Goal: Transaction & Acquisition: Purchase product/service

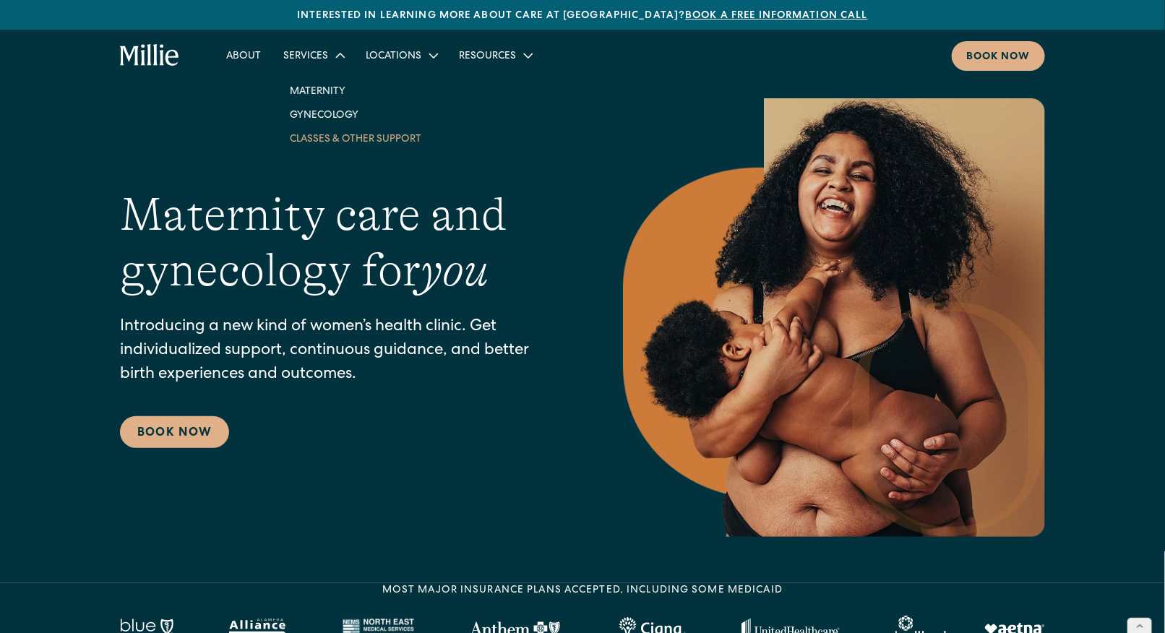
click at [324, 136] on link "Classes & Other Support" at bounding box center [355, 138] width 155 height 24
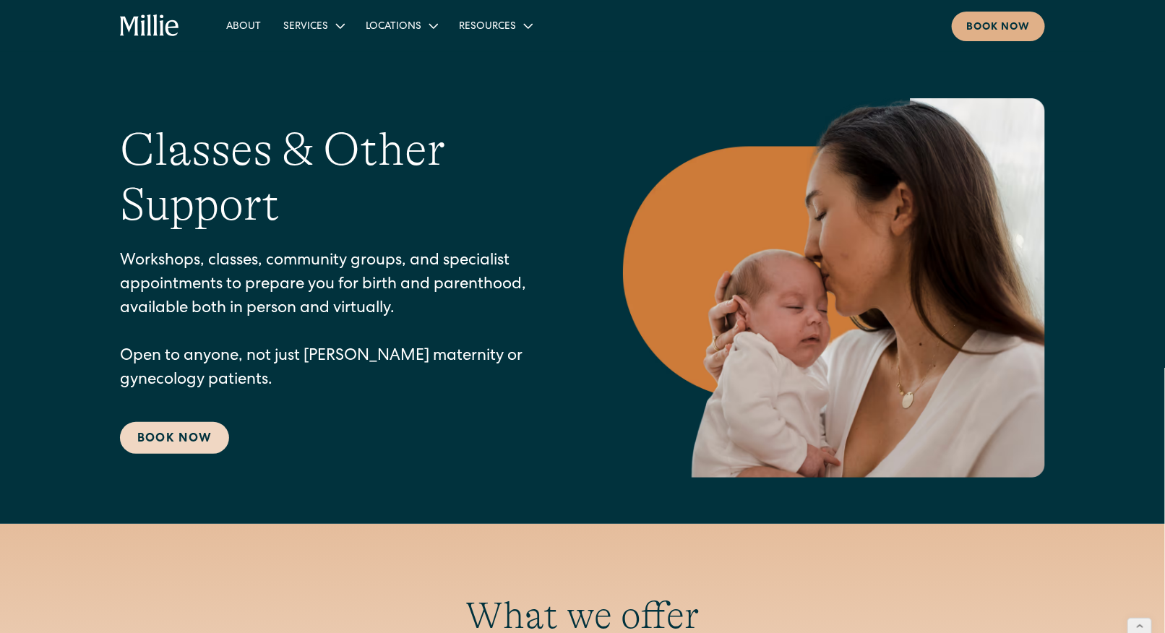
click at [171, 434] on link "Book Now" at bounding box center [174, 438] width 109 height 32
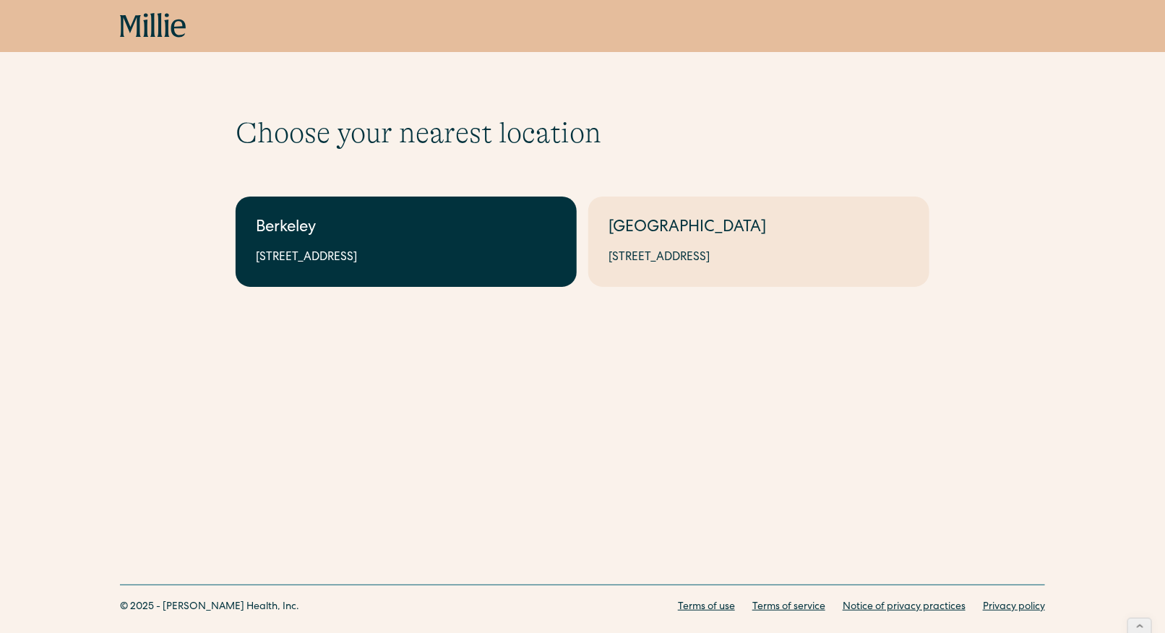
click at [499, 249] on div "2999 Regent St, Suite 524, Berkeley, CA 94705" at bounding box center [406, 257] width 301 height 17
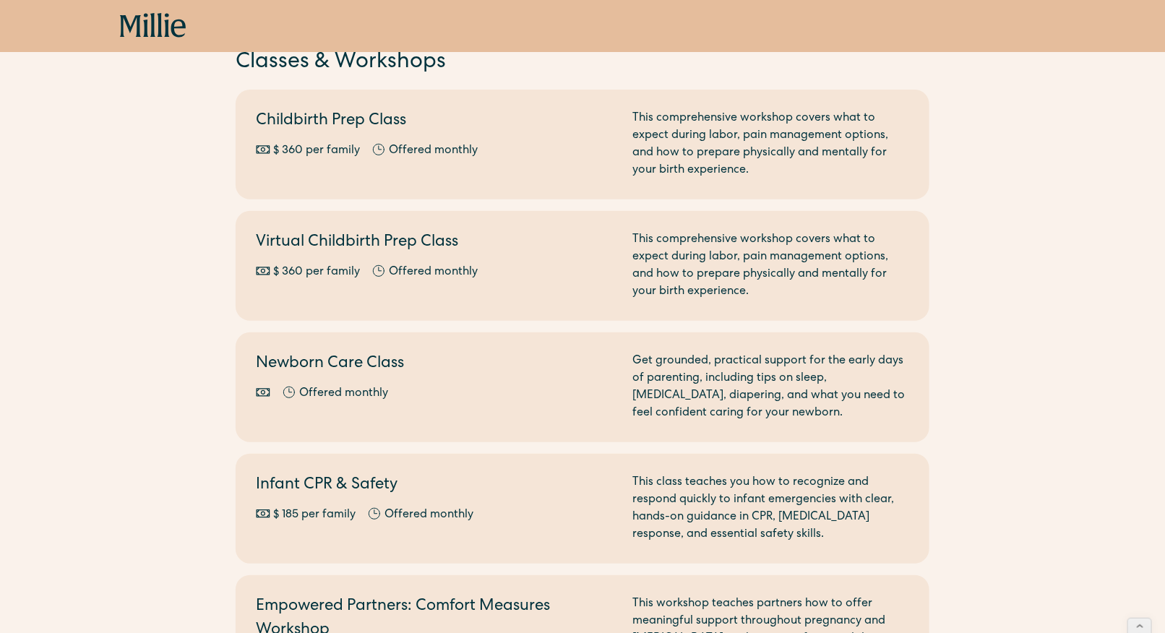
scroll to position [177, 0]
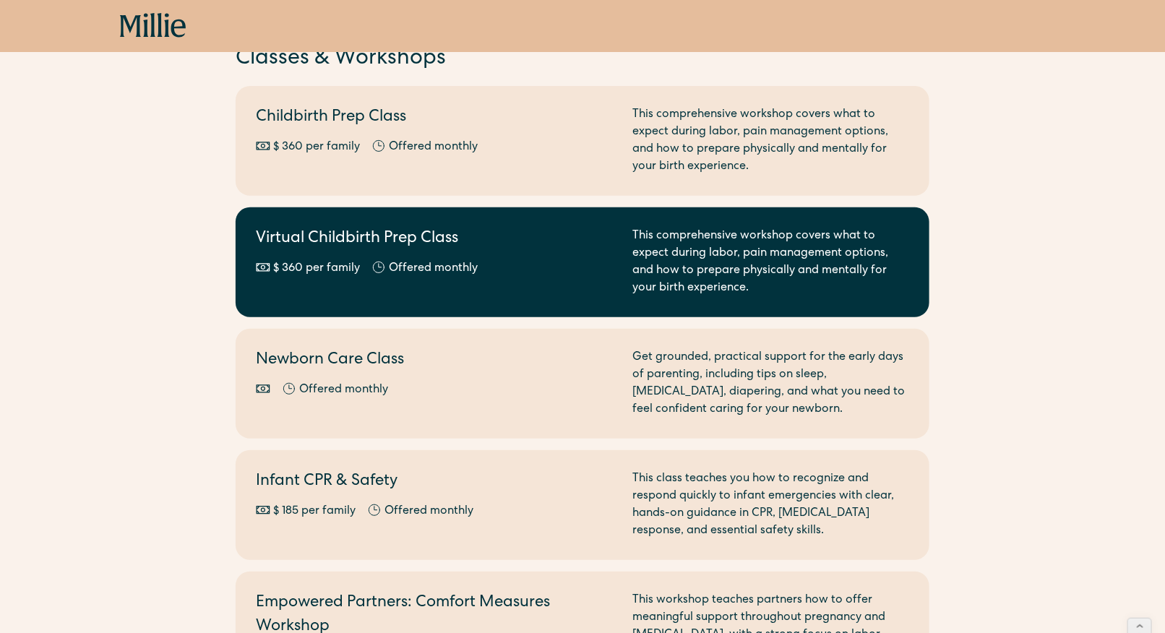
click at [469, 260] on div "Offered monthly" at bounding box center [433, 268] width 89 height 17
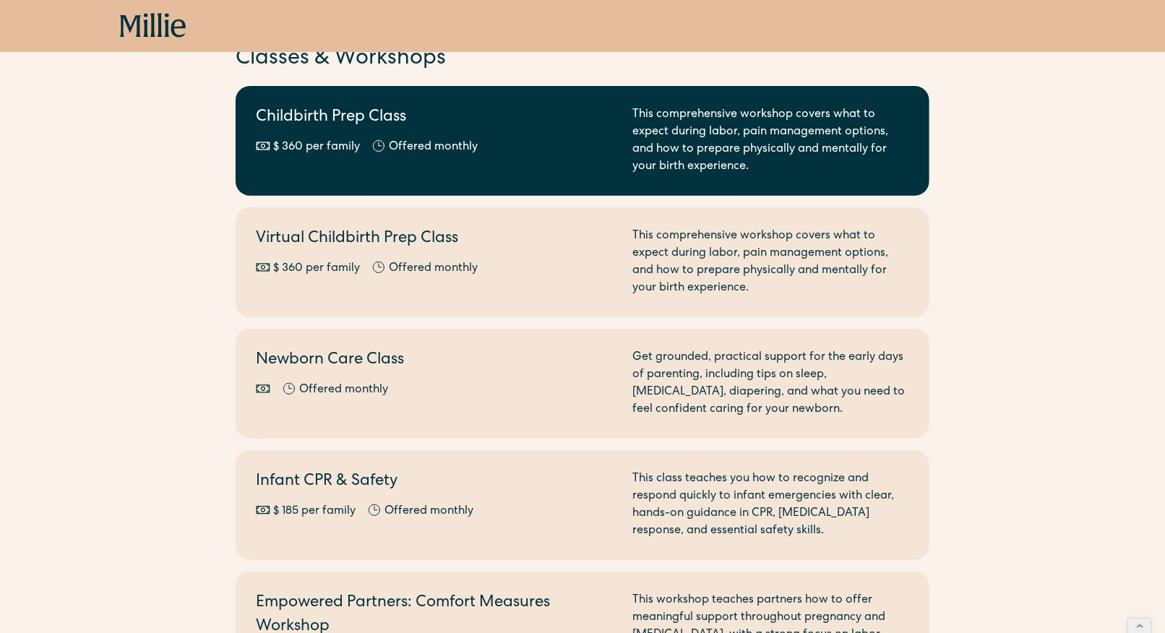
click at [316, 140] on div "$ 360 per family" at bounding box center [316, 147] width 87 height 17
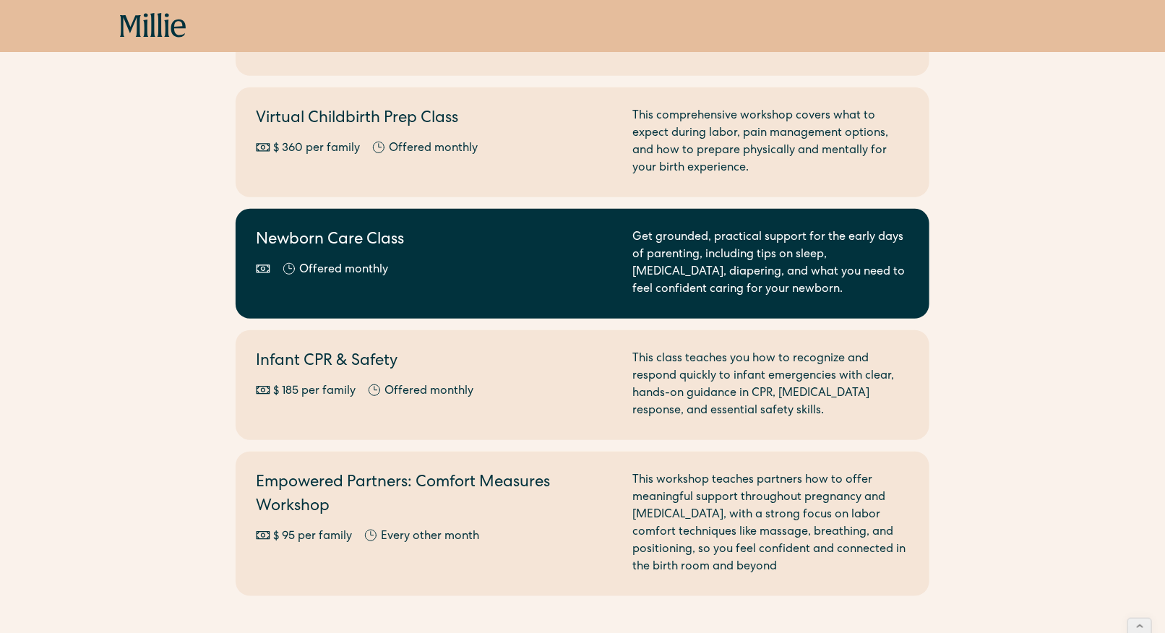
scroll to position [307, 0]
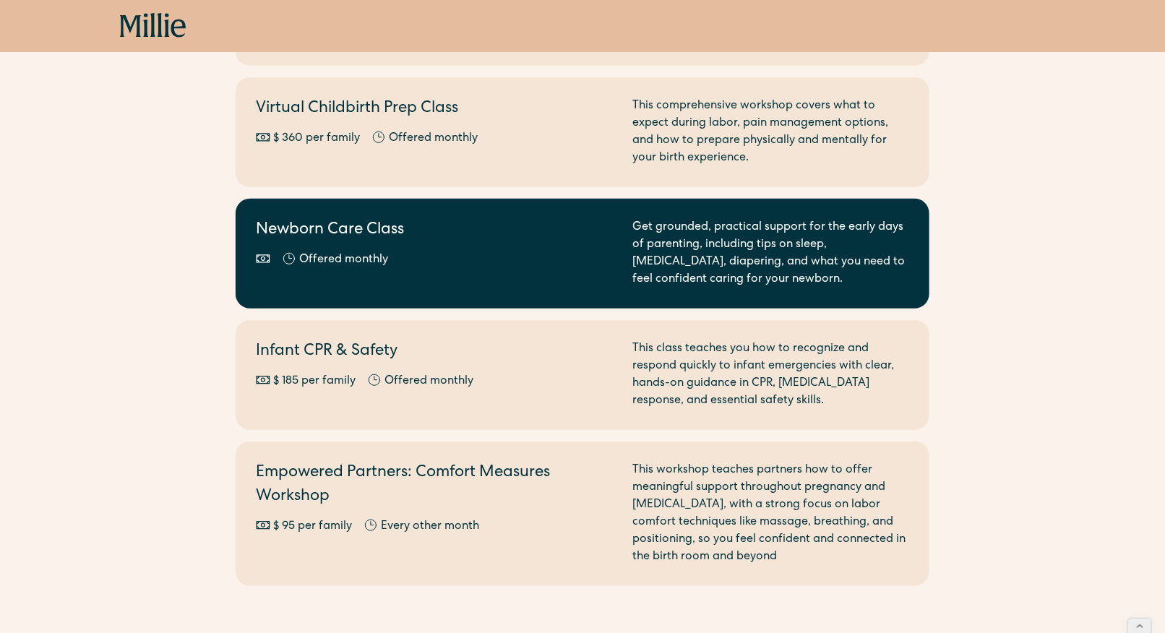
click at [439, 289] on link "Newborn Care Class Offered monthly Every other month Get grounded, practical su…" at bounding box center [583, 254] width 694 height 110
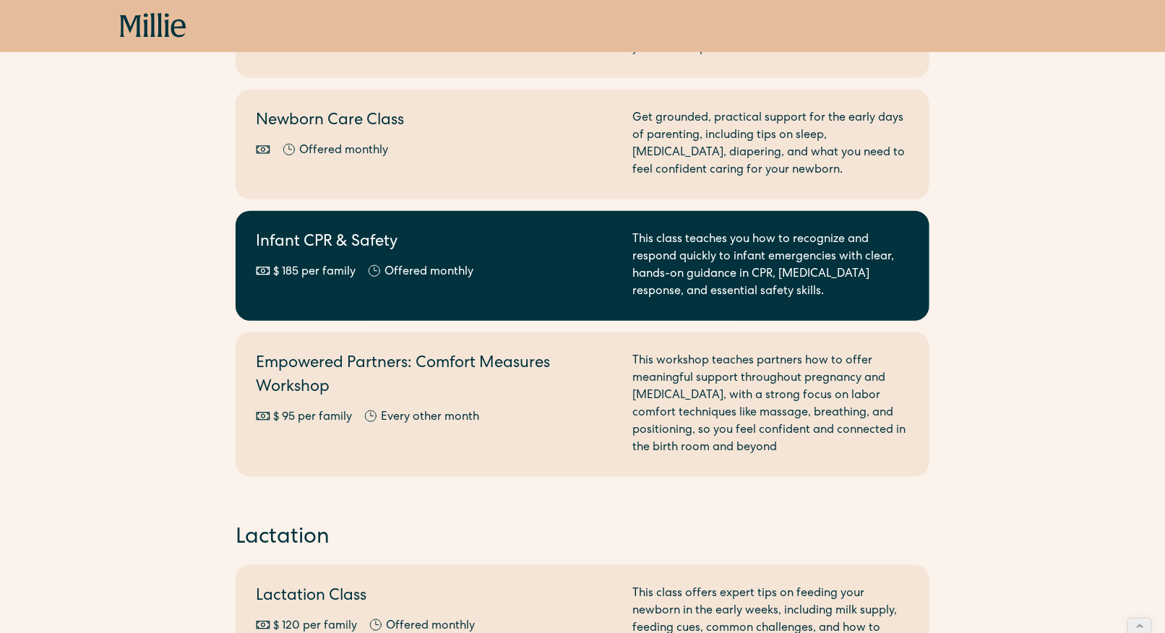
scroll to position [413, 0]
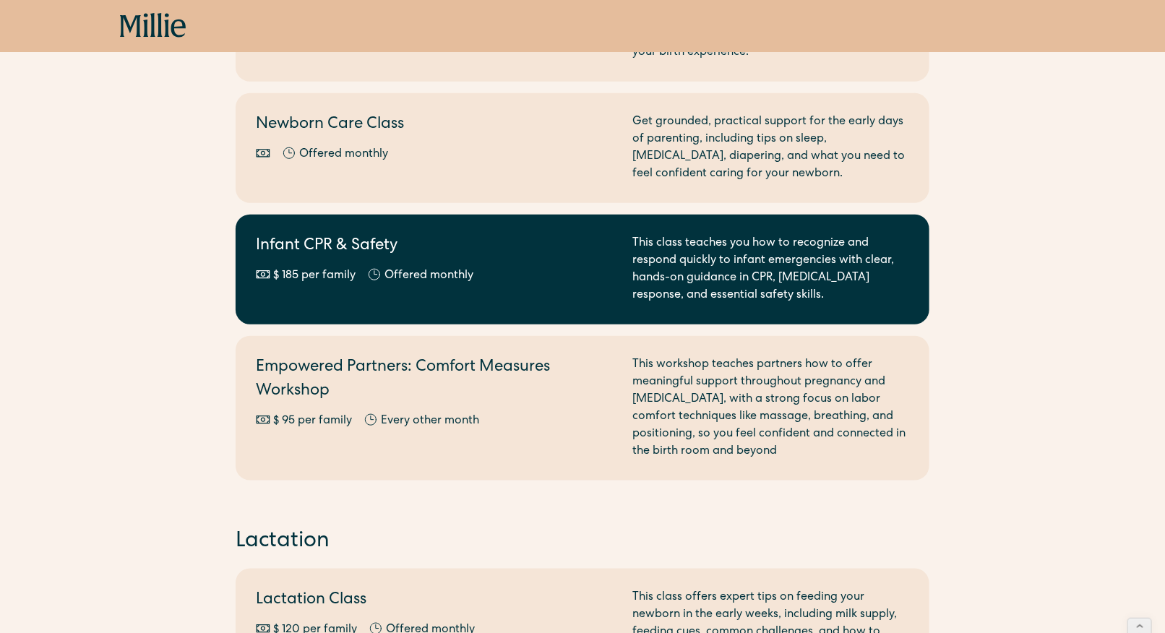
click at [362, 276] on div "$ 185 per family Offered monthly Every other month" at bounding box center [435, 275] width 359 height 17
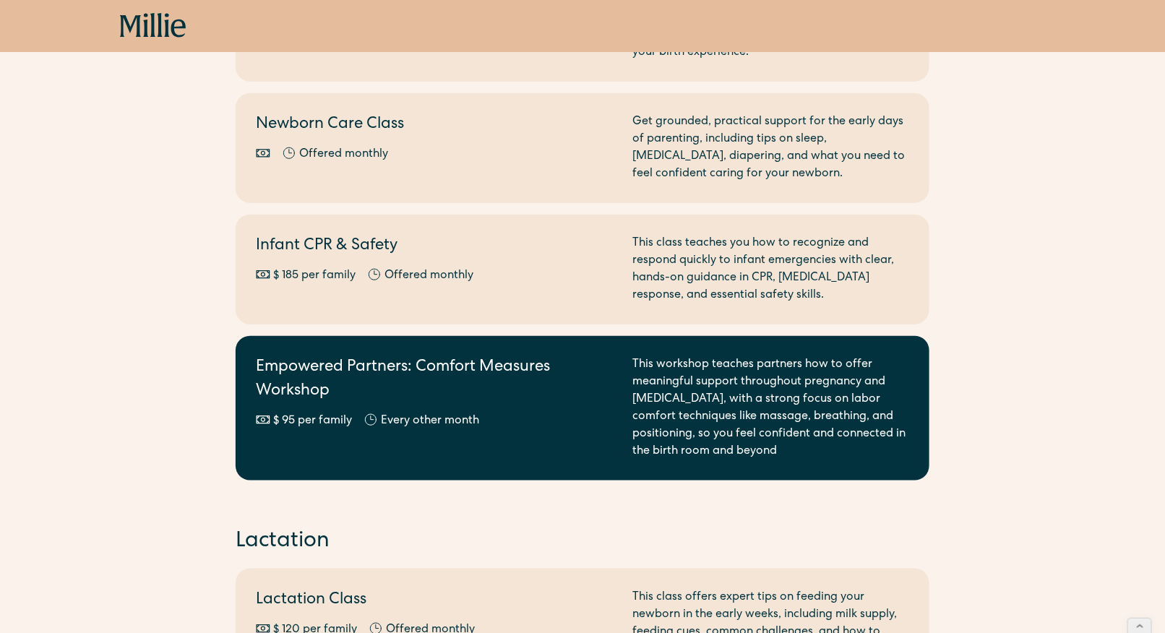
scroll to position [437, 0]
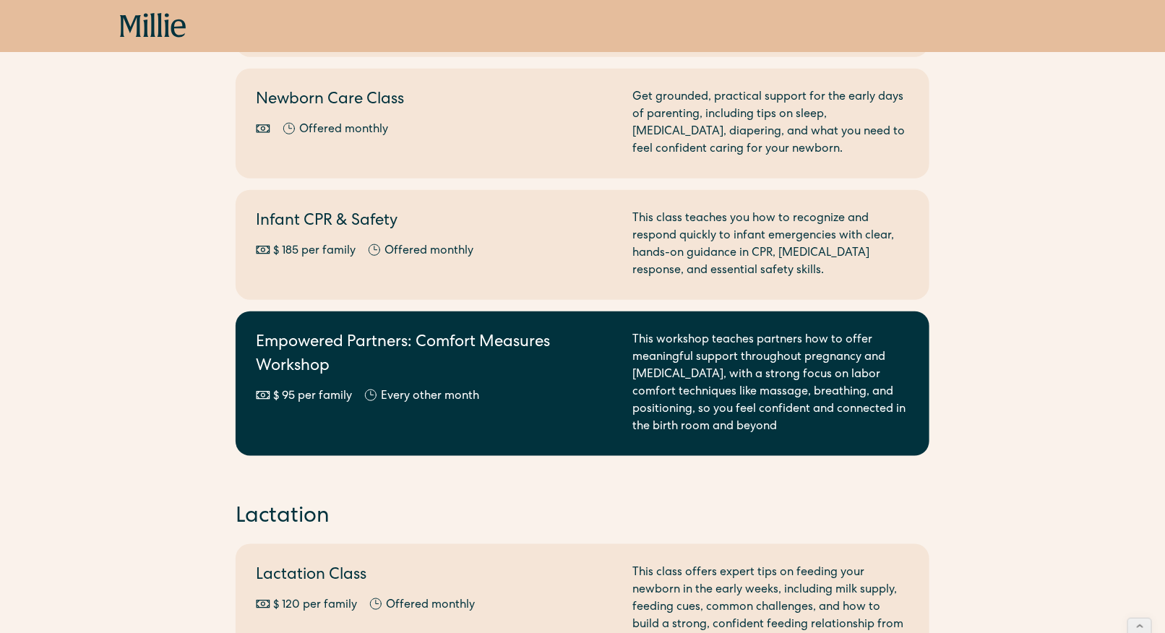
click at [438, 374] on h2 "Empowered Partners: Comfort Measures Workshop" at bounding box center [435, 356] width 359 height 48
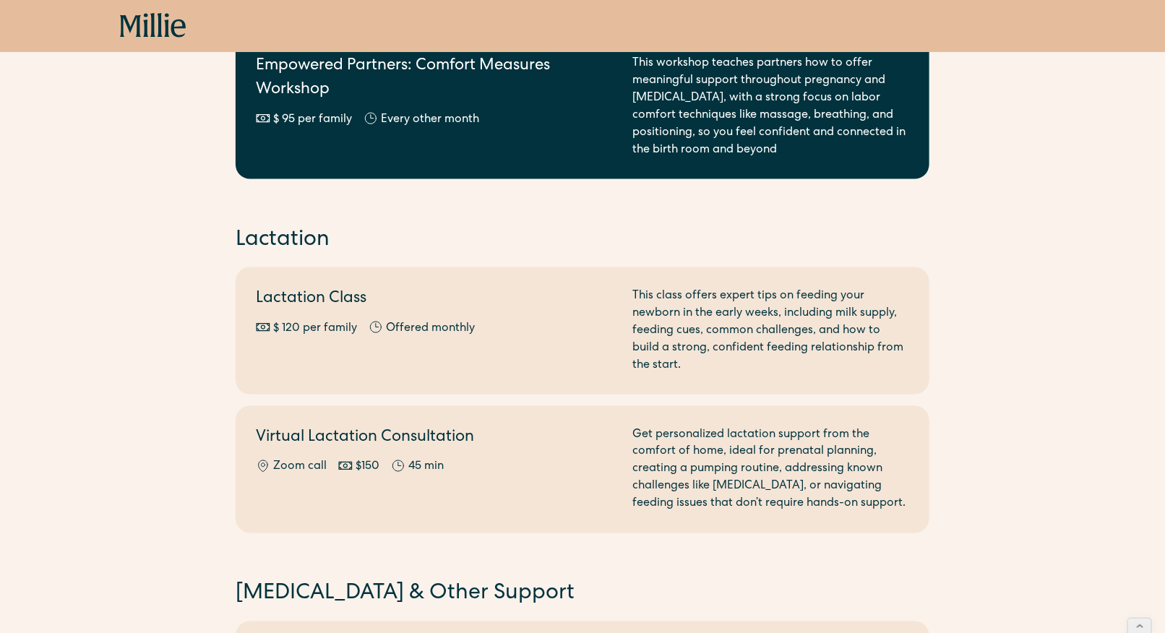
scroll to position [722, 0]
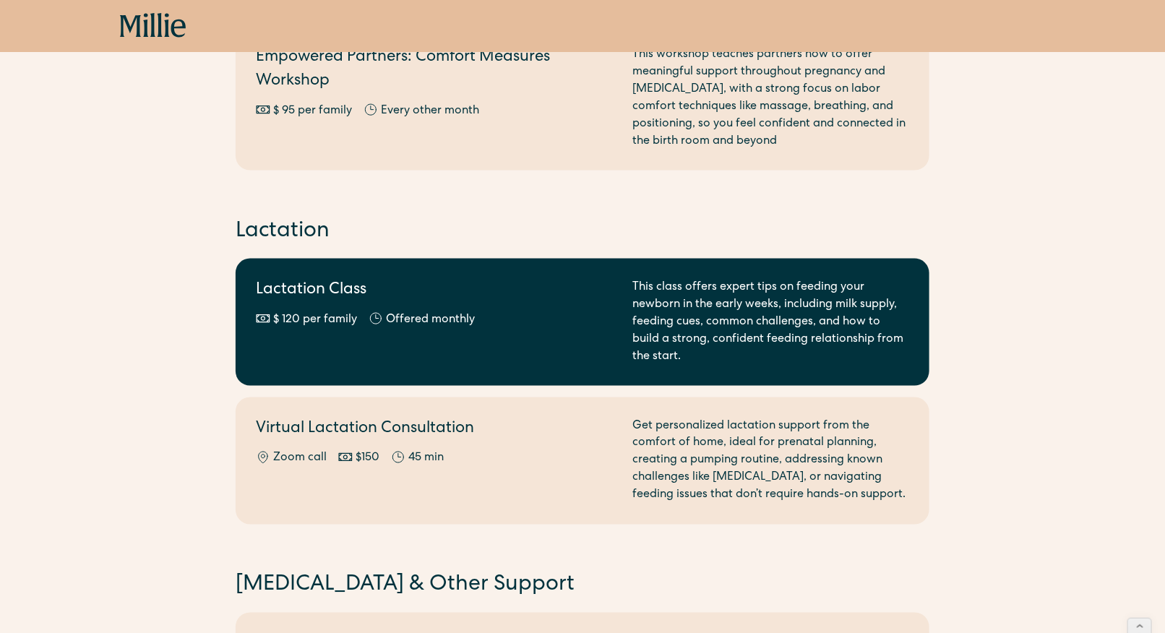
click at [475, 306] on div "Lactation Class $ 120 per family Offered monthly Every other month" at bounding box center [435, 322] width 359 height 87
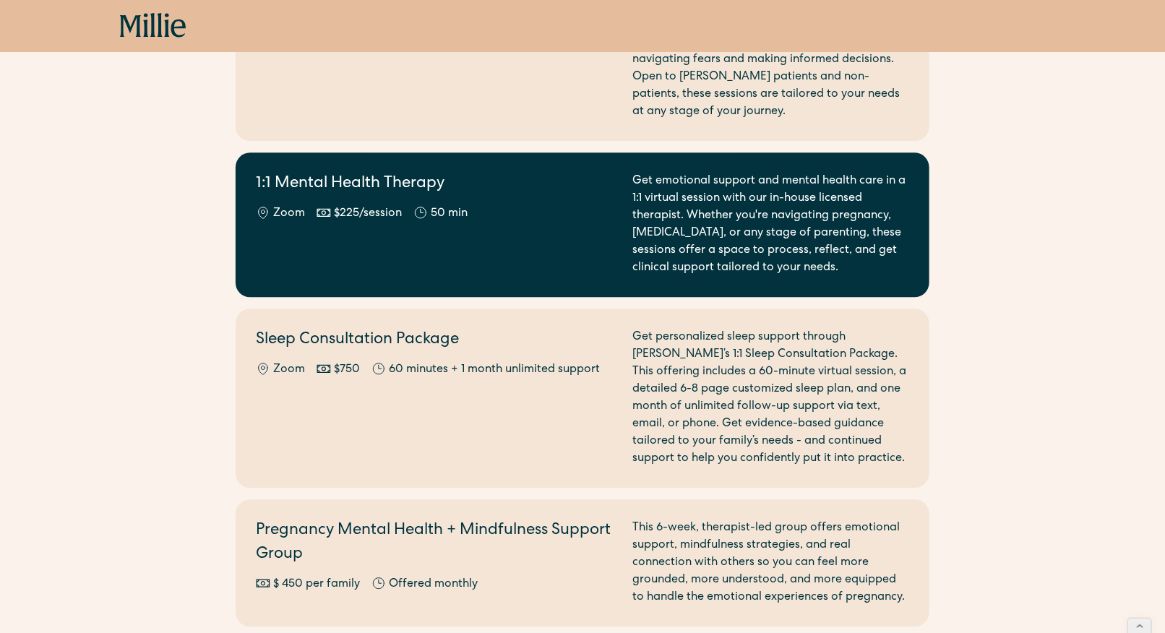
scroll to position [1369, 0]
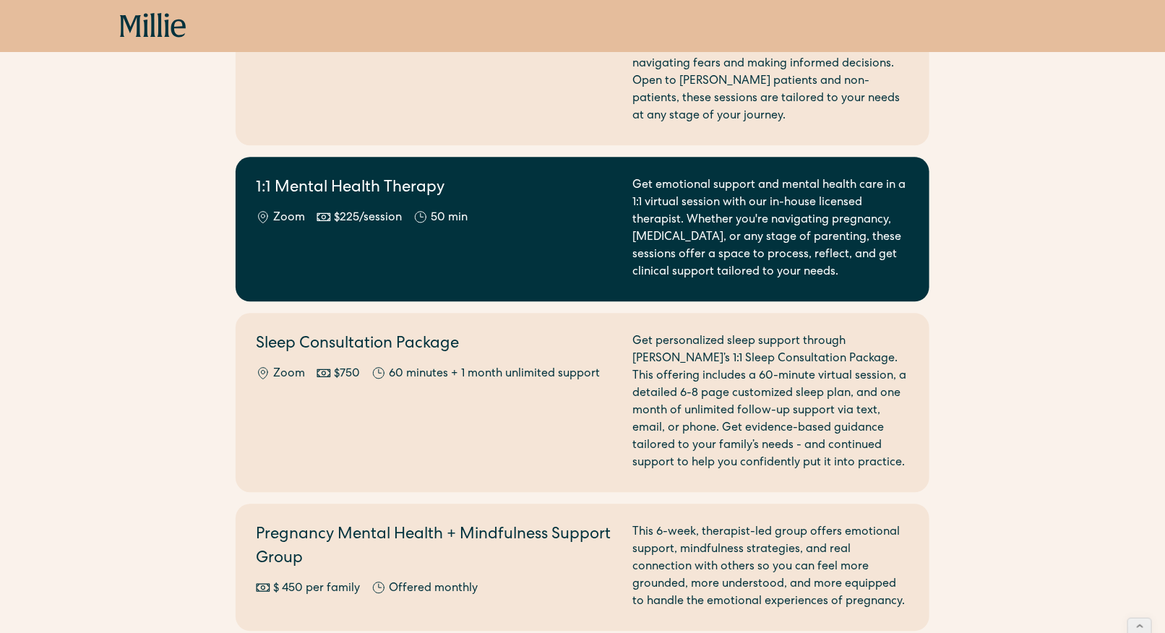
click at [407, 210] on div "Zoom $225/session 50 min" at bounding box center [435, 218] width 359 height 17
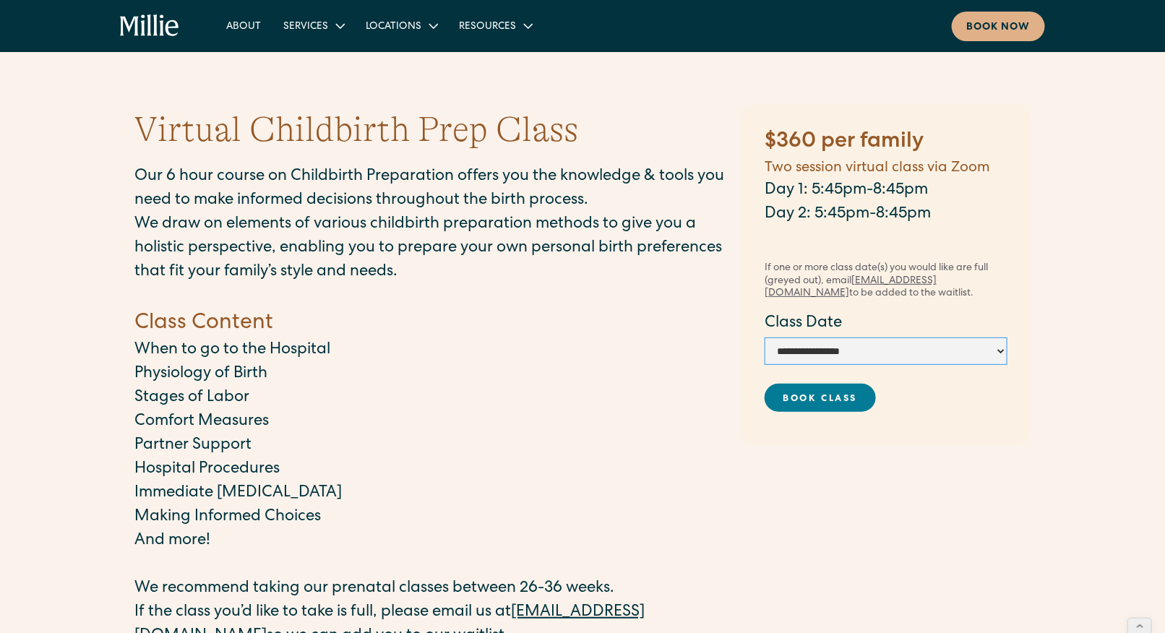
click at [797, 347] on select "**********" at bounding box center [885, 350] width 243 height 27
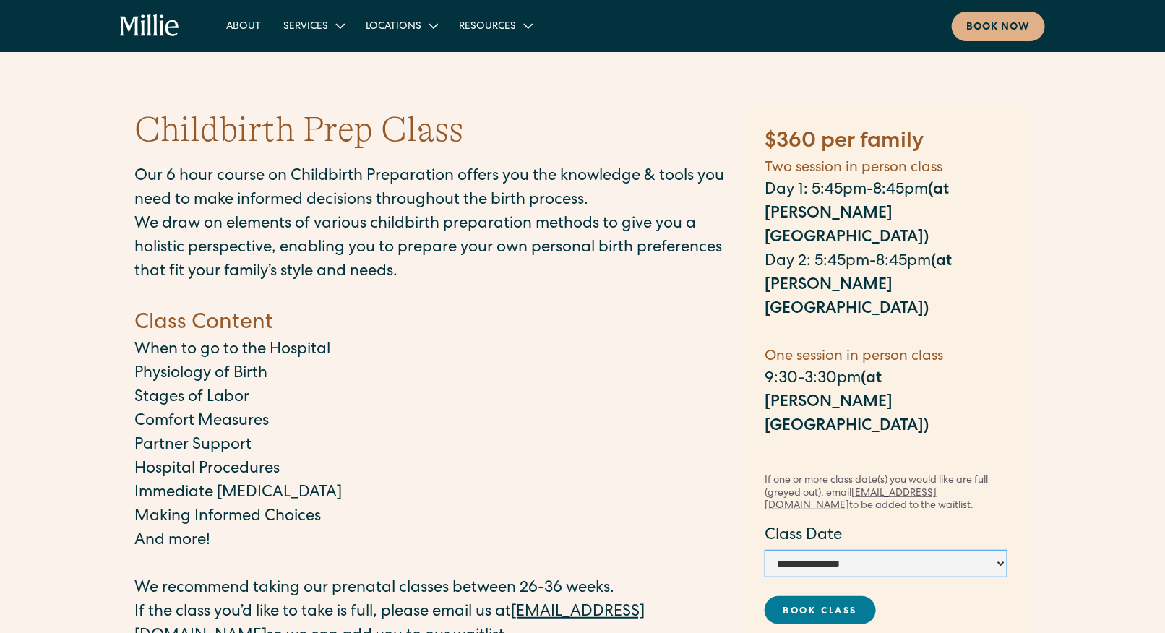
click at [878, 550] on select "**********" at bounding box center [885, 563] width 243 height 27
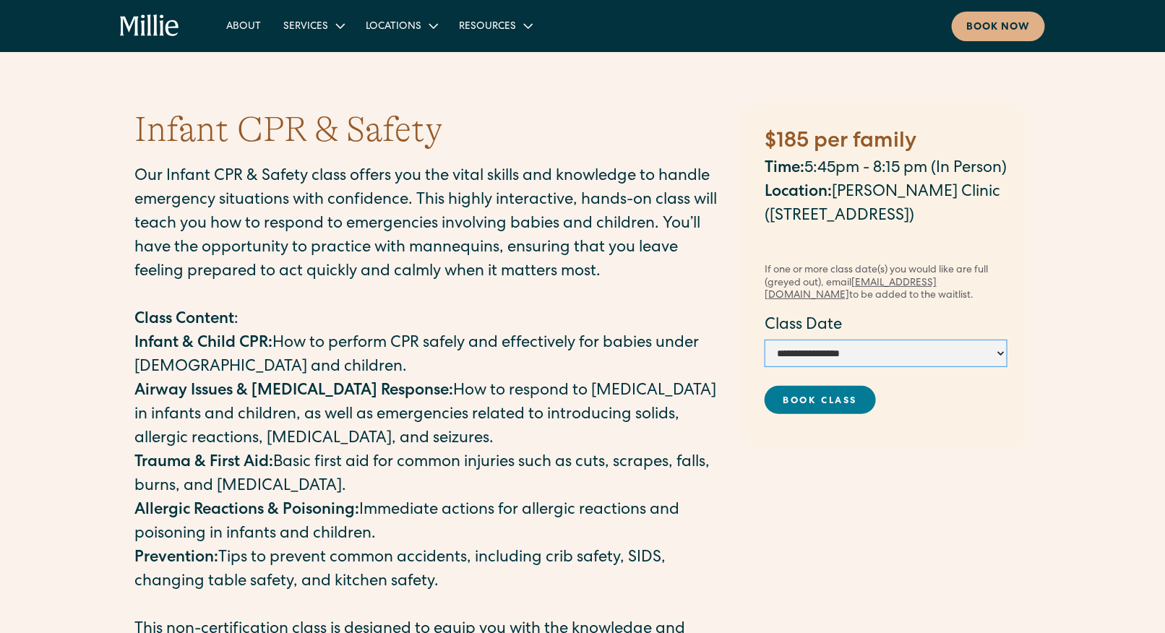
click at [912, 366] on select "**********" at bounding box center [885, 353] width 243 height 27
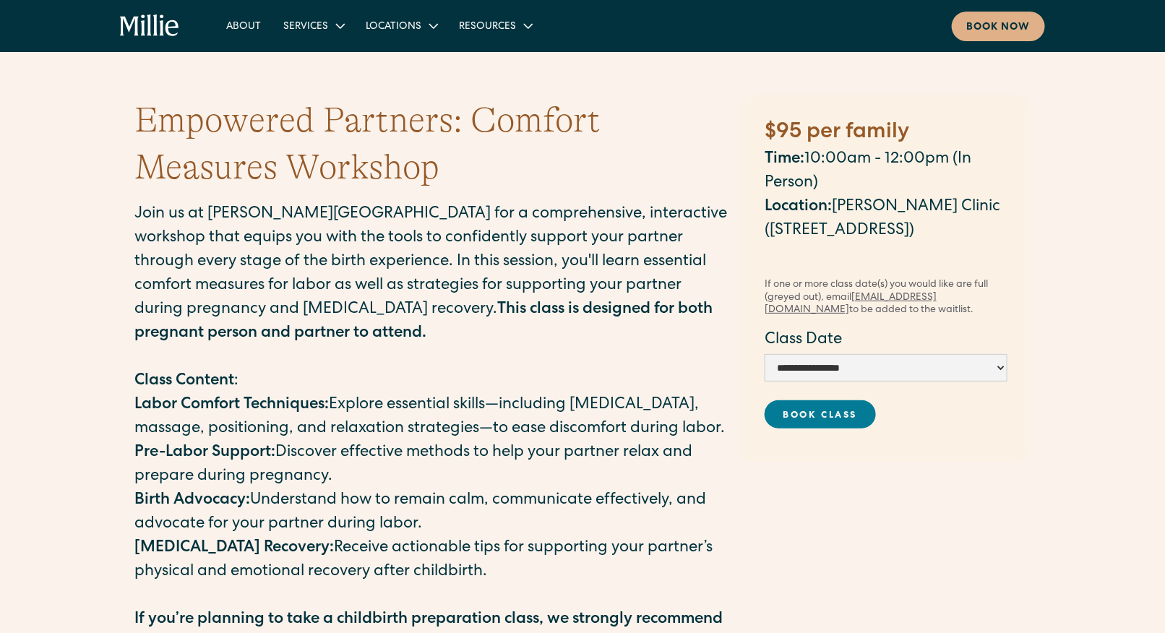
scroll to position [11, 0]
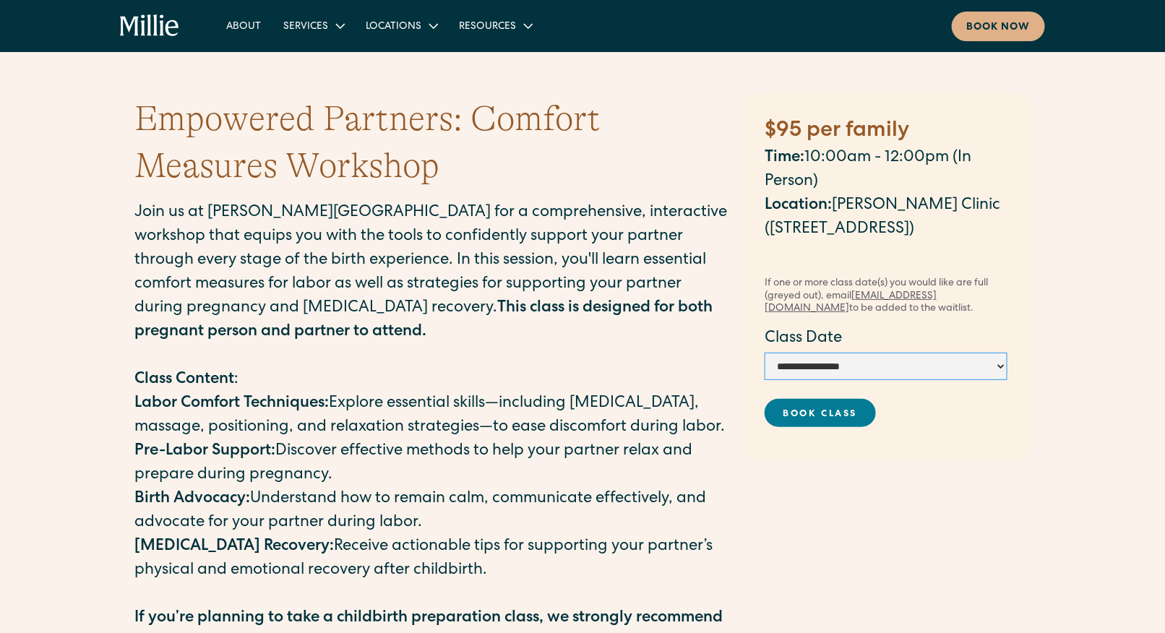
click at [885, 356] on select "**********" at bounding box center [885, 366] width 243 height 27
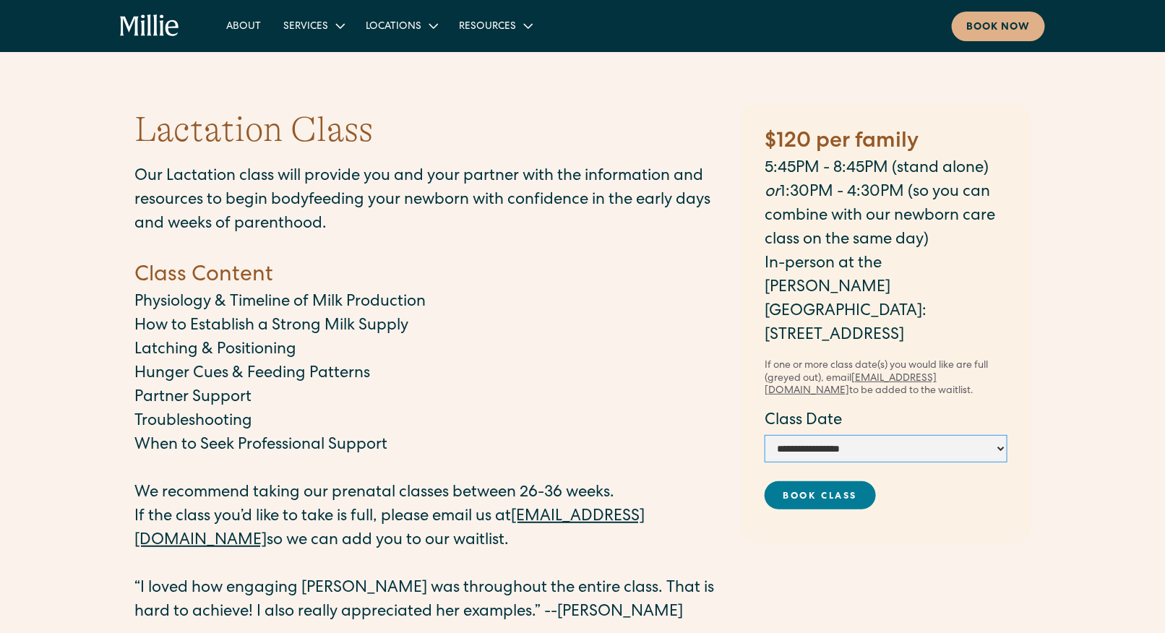
click at [815, 435] on select "**********" at bounding box center [885, 448] width 243 height 27
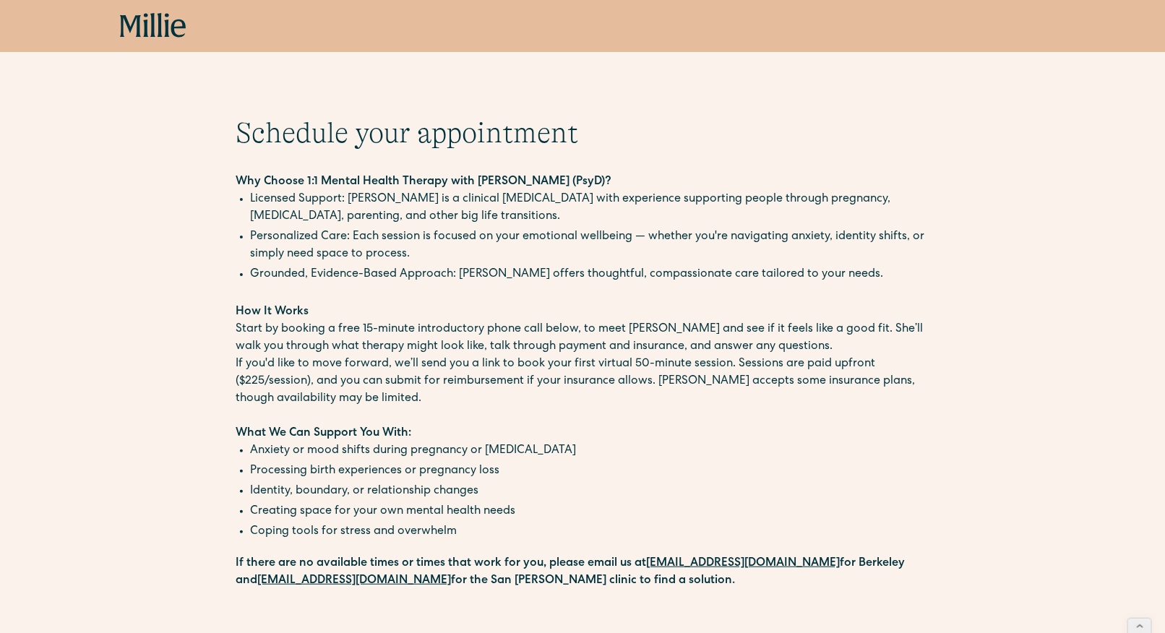
click at [157, 25] on icon at bounding box center [153, 26] width 66 height 26
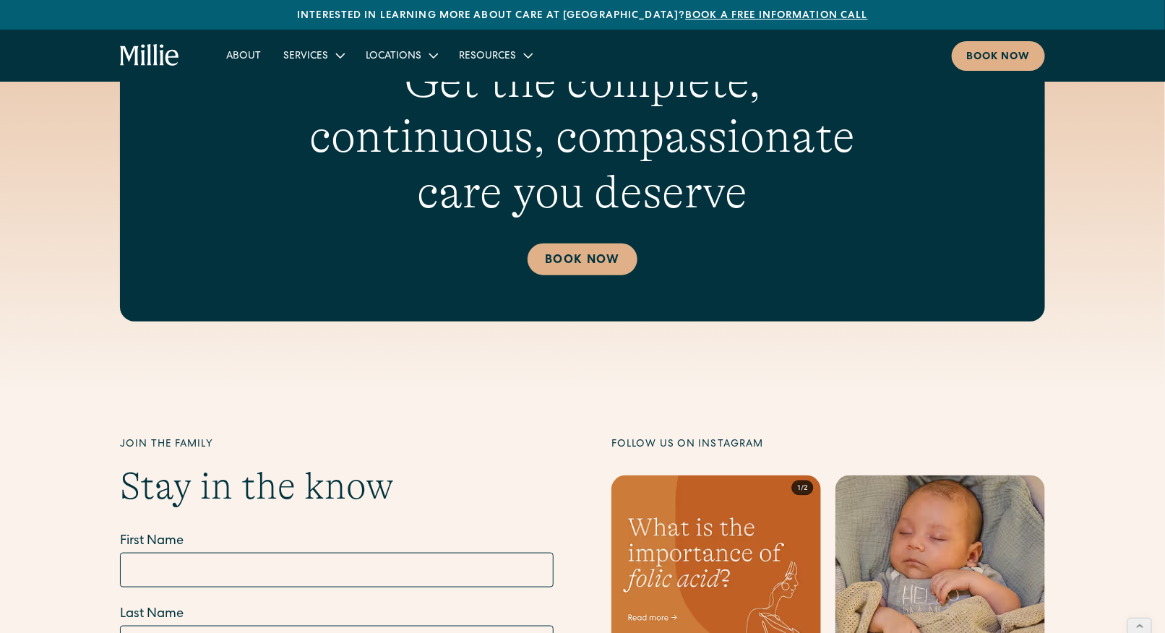
scroll to position [5858, 0]
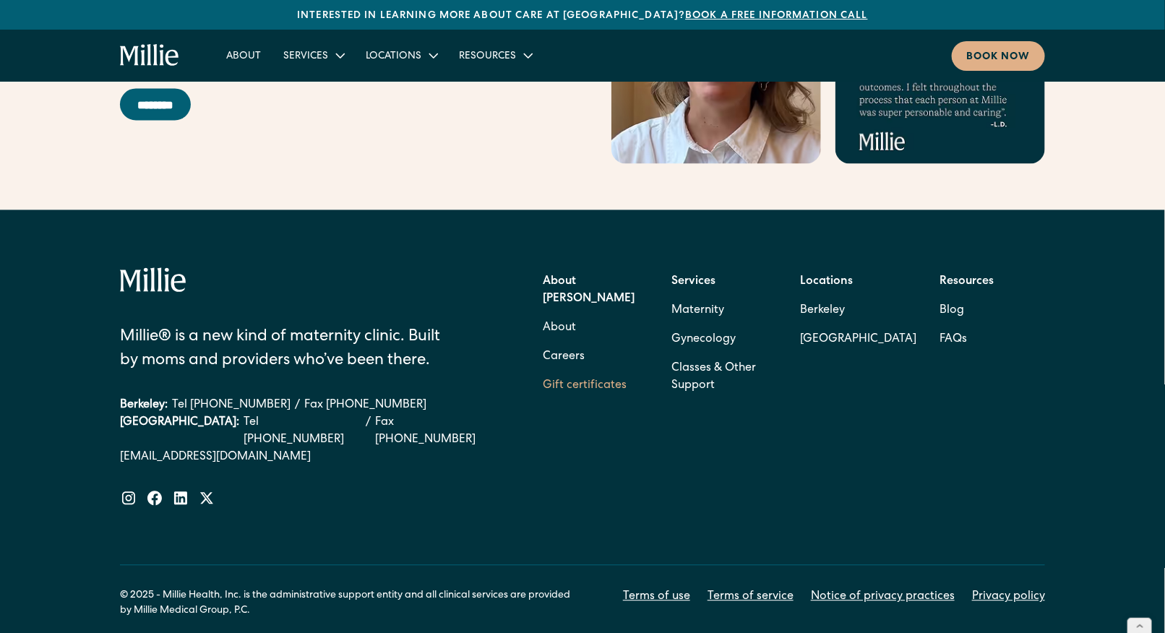
click at [594, 371] on link "Gift certificates" at bounding box center [585, 385] width 84 height 29
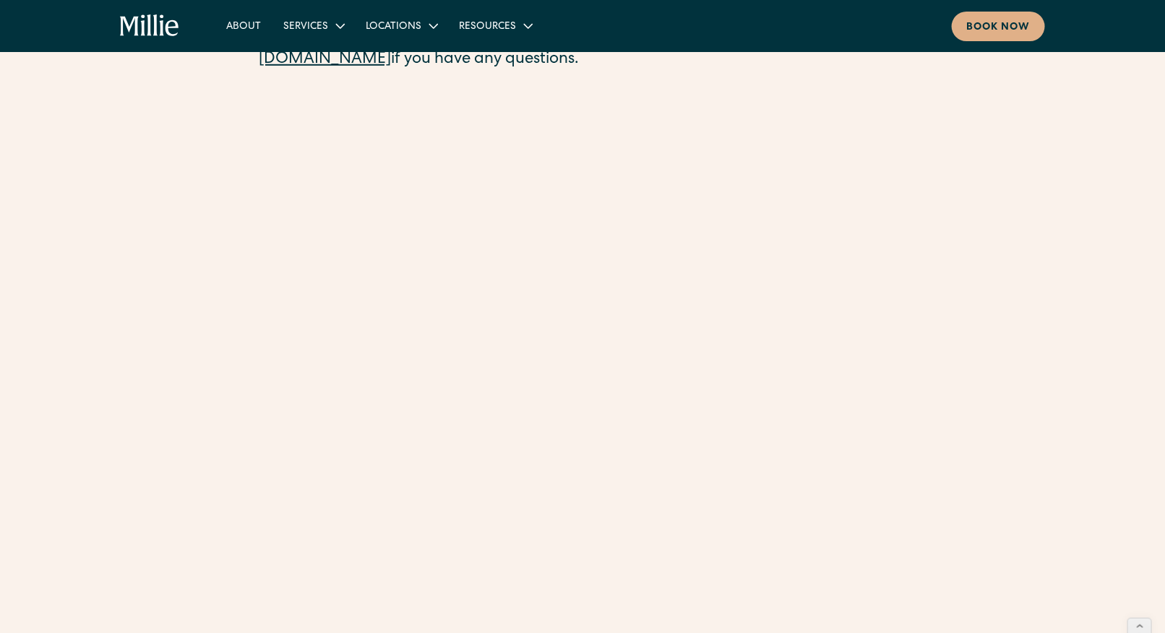
scroll to position [485, 0]
